Goal: Information Seeking & Learning: Learn about a topic

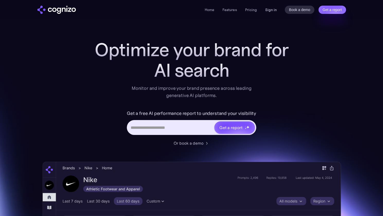
click at [273, 7] on link "Sign in" at bounding box center [271, 10] width 12 height 6
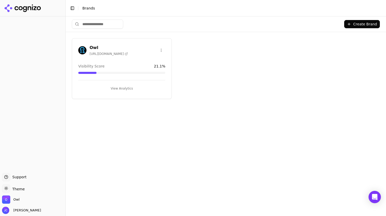
click at [123, 88] on button "View Analytics" at bounding box center [121, 89] width 87 height 8
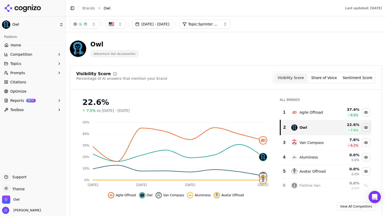
click at [231, 23] on button "Topic: Sprinter Wheels" at bounding box center [204, 24] width 51 height 9
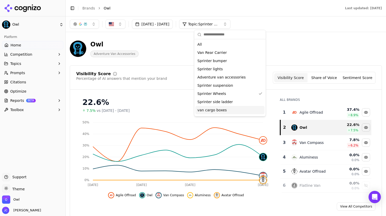
click at [225, 110] on div "van cargo boxes" at bounding box center [229, 110] width 69 height 8
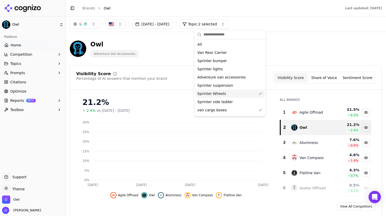
click at [237, 93] on div "Sprinter Wheels" at bounding box center [229, 94] width 69 height 8
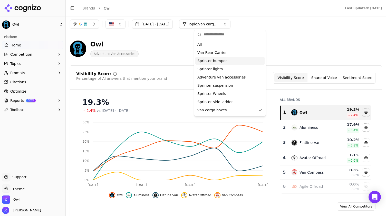
click at [301, 41] on div "Owl Adventure Van Accessories" at bounding box center [226, 48] width 312 height 25
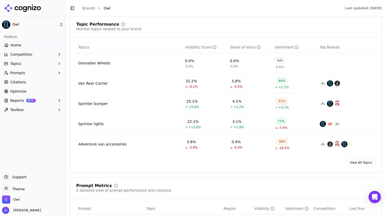
scroll to position [206, 0]
click at [362, 161] on link "View All Topics" at bounding box center [361, 162] width 29 height 8
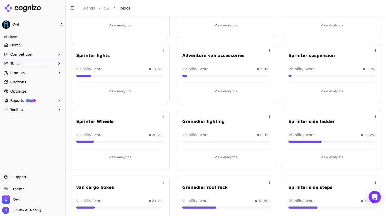
scroll to position [94, 0]
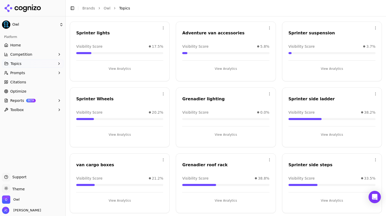
click at [121, 136] on button "View Analytics" at bounding box center [119, 135] width 87 height 8
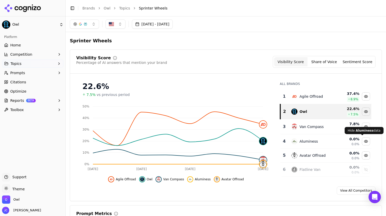
click at [126, 11] on div "Toggle Sidebar Brands Owl Topics Sprinter Wheels" at bounding box center [221, 8] width 310 height 7
click at [123, 8] on link "Topics" at bounding box center [124, 8] width 11 height 5
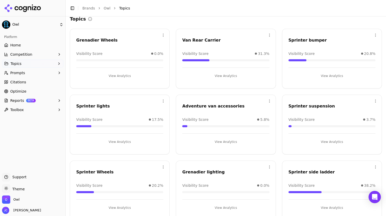
scroll to position [90, 0]
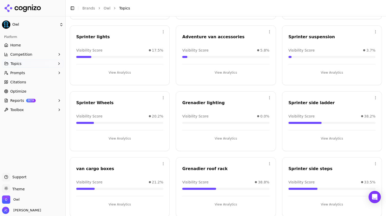
click at [325, 137] on button "View Analytics" at bounding box center [332, 139] width 87 height 8
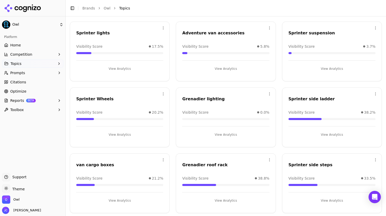
click at [334, 200] on button "View Analytics" at bounding box center [332, 201] width 87 height 8
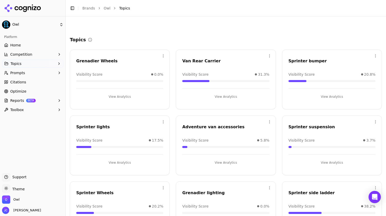
scroll to position [94, 0]
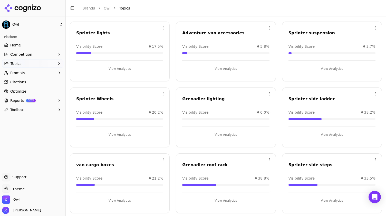
click at [121, 198] on button "View Analytics" at bounding box center [119, 201] width 87 height 8
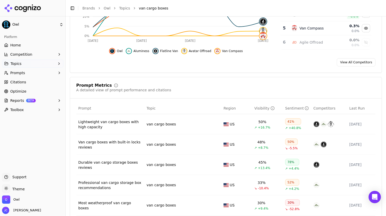
scroll to position [162, 0]
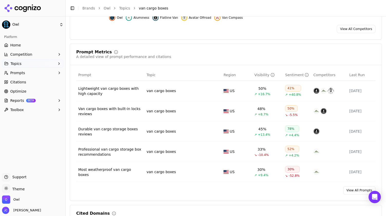
click at [71, 123] on div "Prompt Topic Region Visibility Sentiment Competitors Last Run Lightweight van c…" at bounding box center [226, 125] width 312 height 113
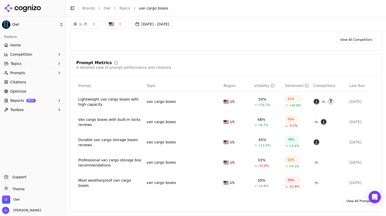
scroll to position [122, 0]
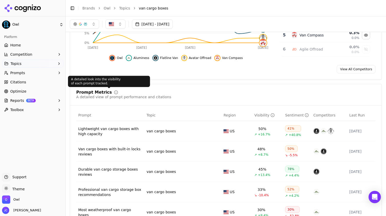
click at [114, 92] on icon at bounding box center [116, 92] width 4 height 4
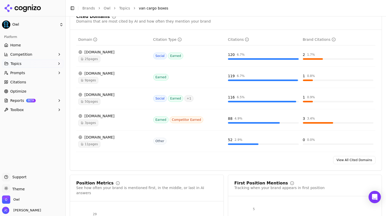
scroll to position [454, 0]
